Goal: Information Seeking & Learning: Find specific fact

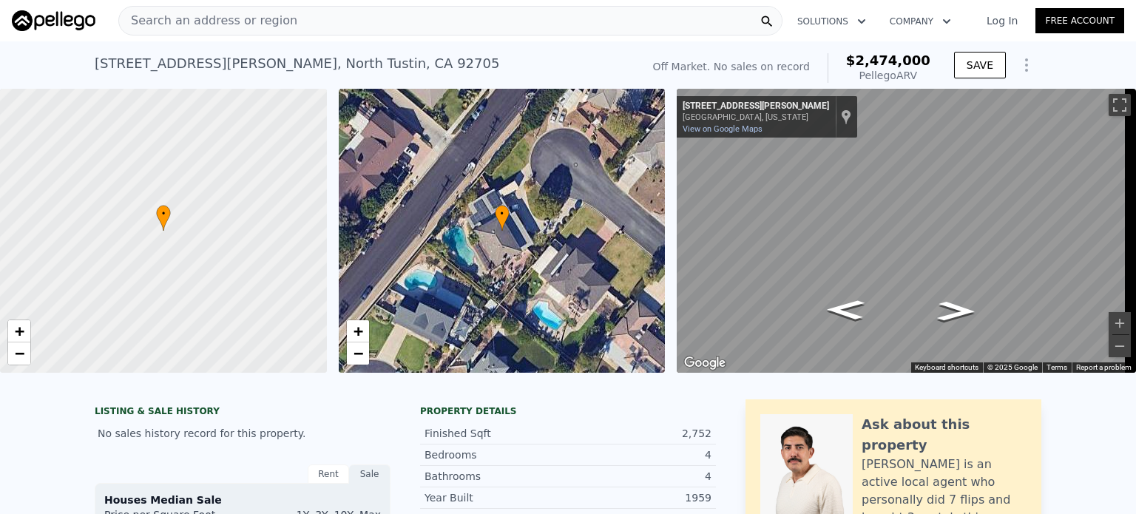
click at [356, 14] on div "Search an address or region" at bounding box center [450, 21] width 664 height 30
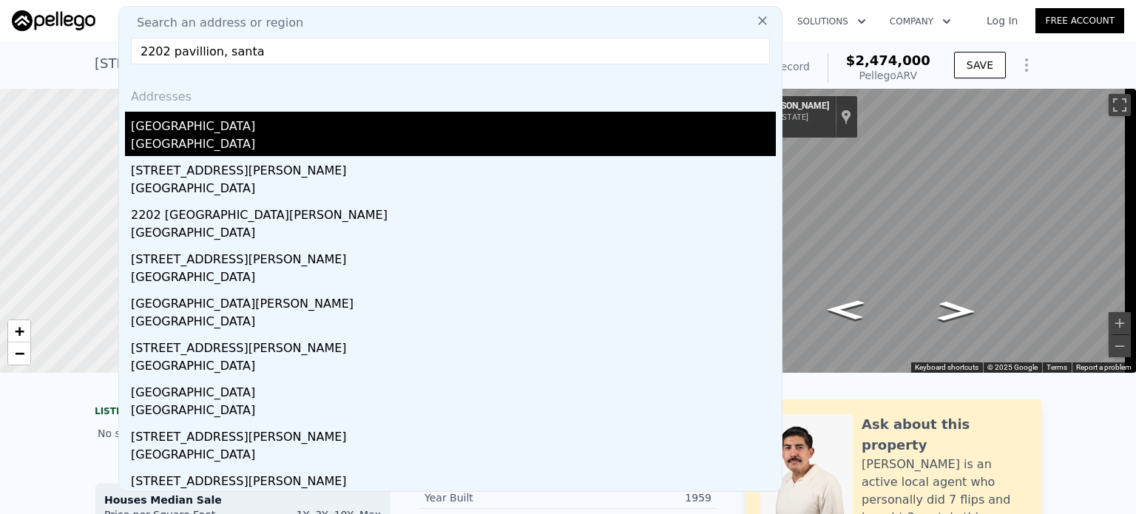
type input "2202 pavillion, santa"
click at [230, 123] on div "[GEOGRAPHIC_DATA]" at bounding box center [453, 124] width 645 height 24
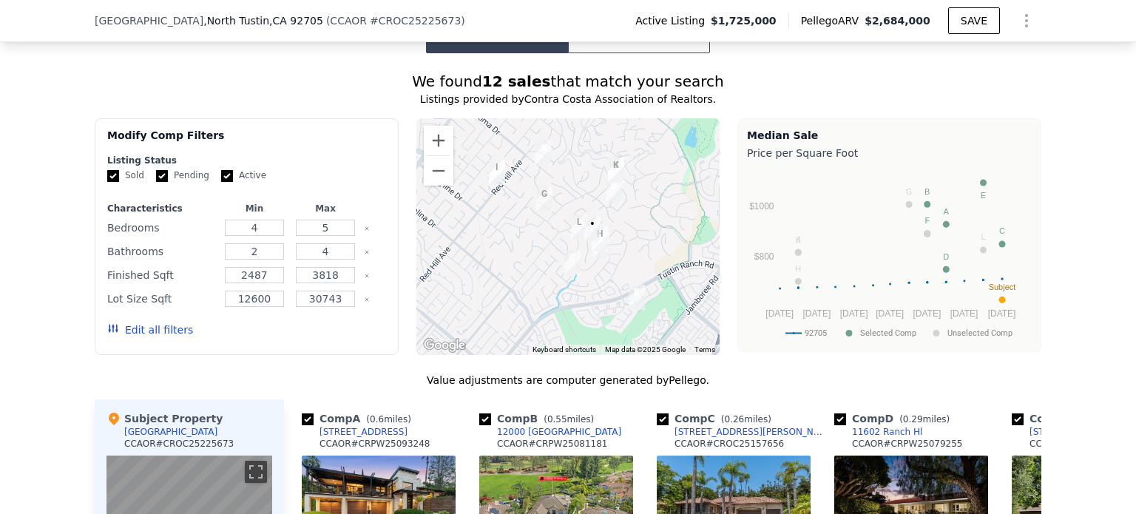
scroll to position [1109, 0]
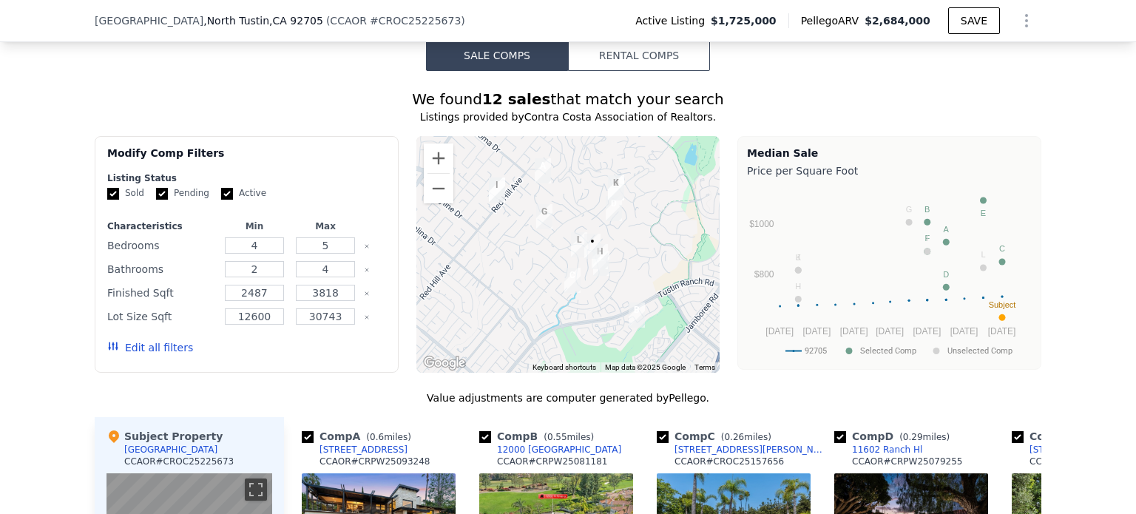
click at [616, 280] on div at bounding box center [568, 254] width 304 height 237
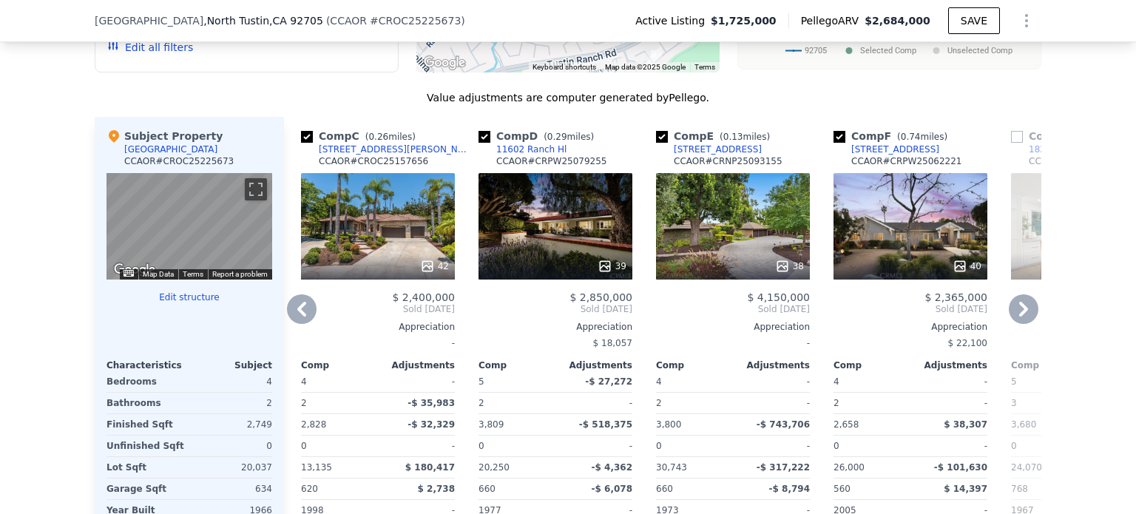
scroll to position [1405, 0]
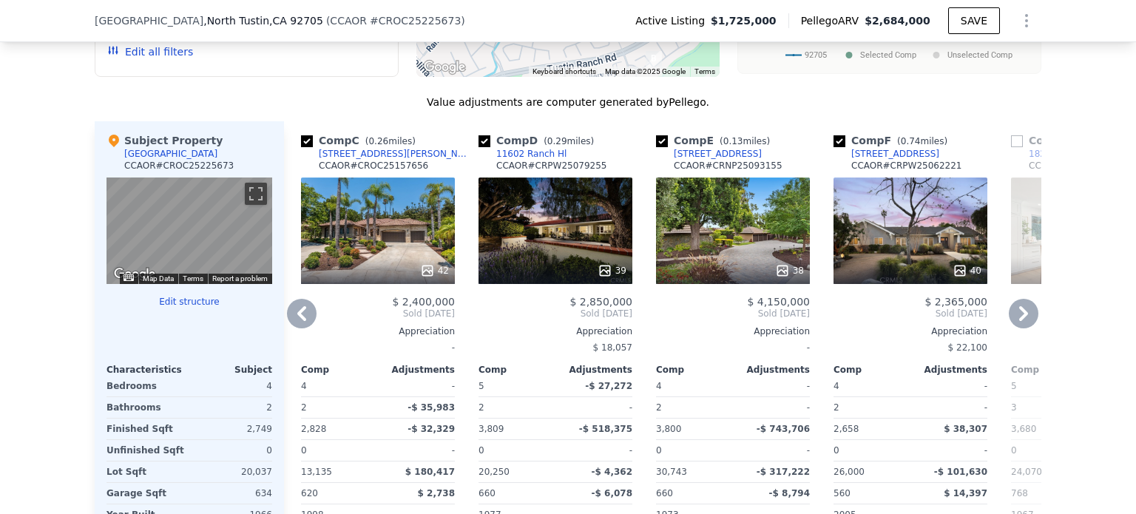
click at [734, 239] on div "38" at bounding box center [733, 230] width 154 height 106
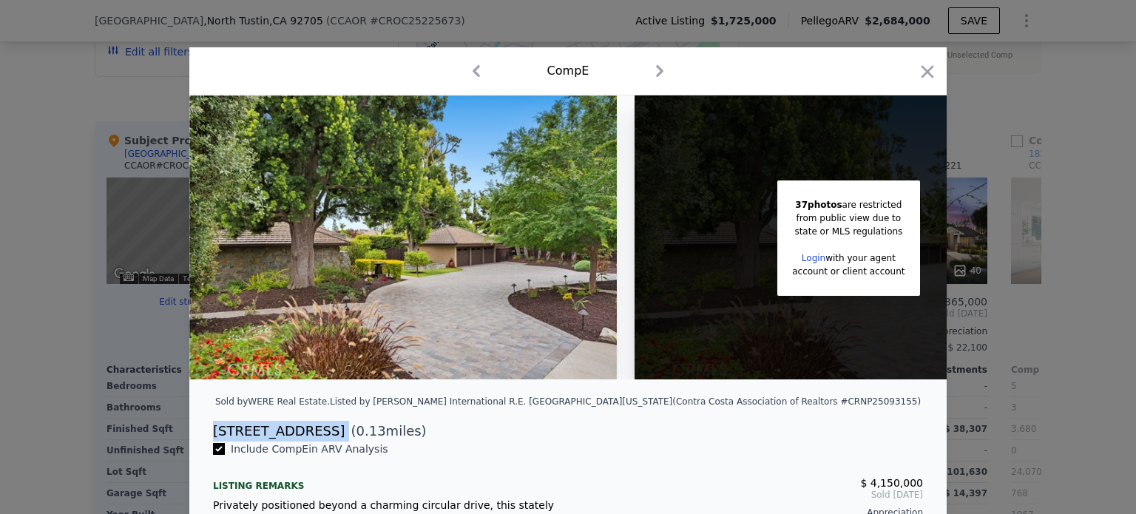
drag, startPoint x: 209, startPoint y: 442, endPoint x: 314, endPoint y: 440, distance: 105.8
click at [314, 440] on div "[STREET_ADDRESS] ( 0.13 miles)" at bounding box center [568, 431] width 734 height 21
copy div "[STREET_ADDRESS]"
click at [918, 71] on icon "button" at bounding box center [927, 71] width 21 height 21
